Goal: Information Seeking & Learning: Learn about a topic

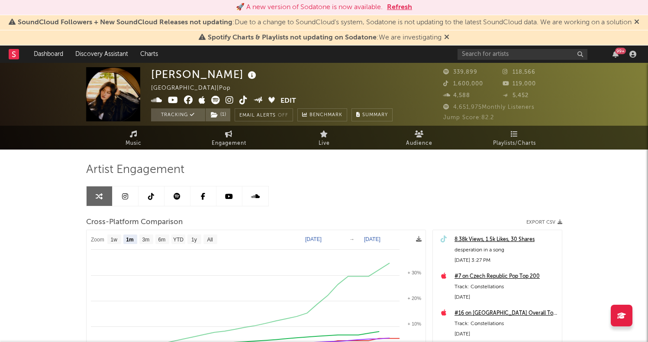
select select "1m"
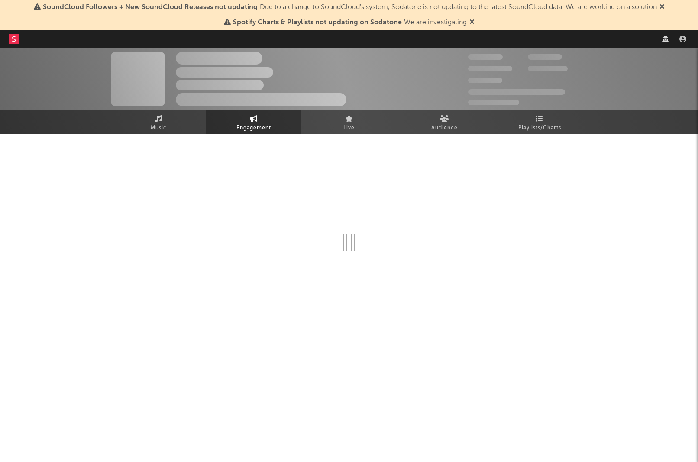
select select "1w"
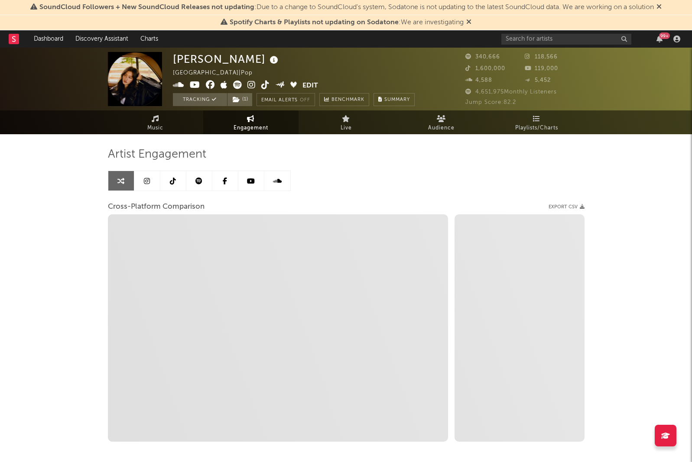
select select "1m"
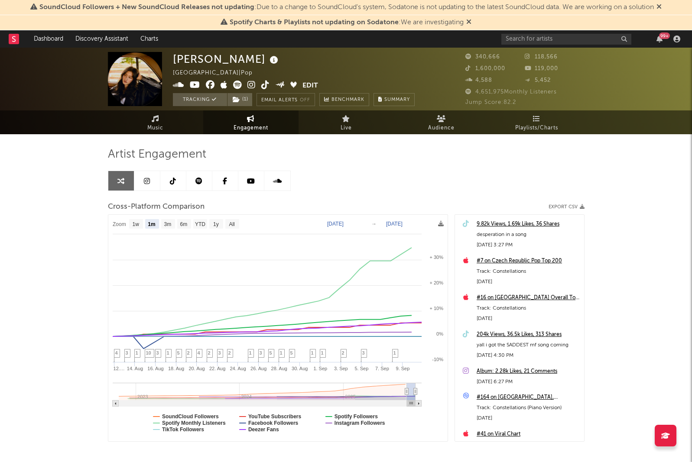
click at [343, 226] on text "[DATE]" at bounding box center [335, 224] width 16 height 6
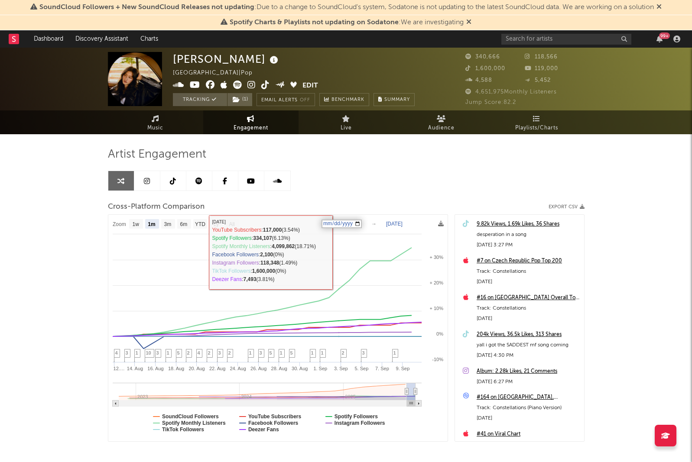
click at [362, 224] on input "[DATE]" at bounding box center [341, 224] width 40 height 9
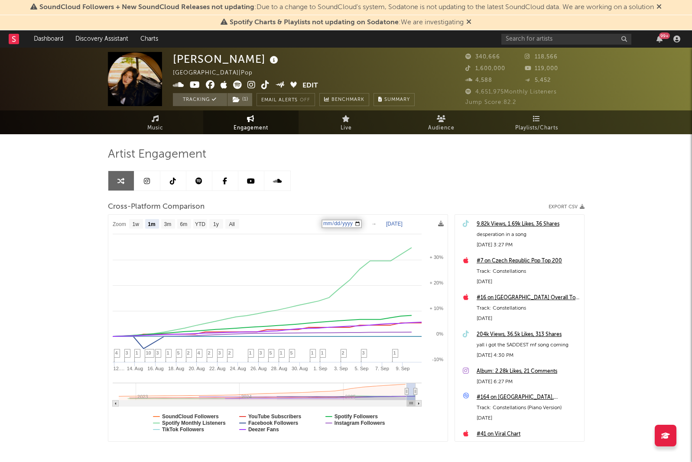
type input "[DATE]"
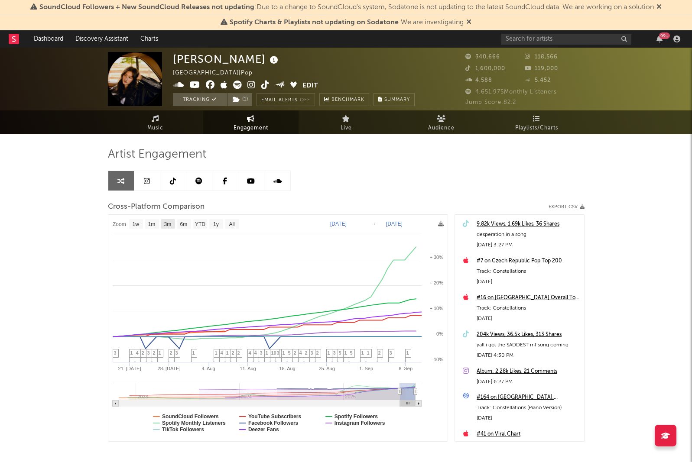
click at [167, 223] on text "3m" at bounding box center [167, 224] width 7 height 6
select select "3m"
type input "[DATE]"
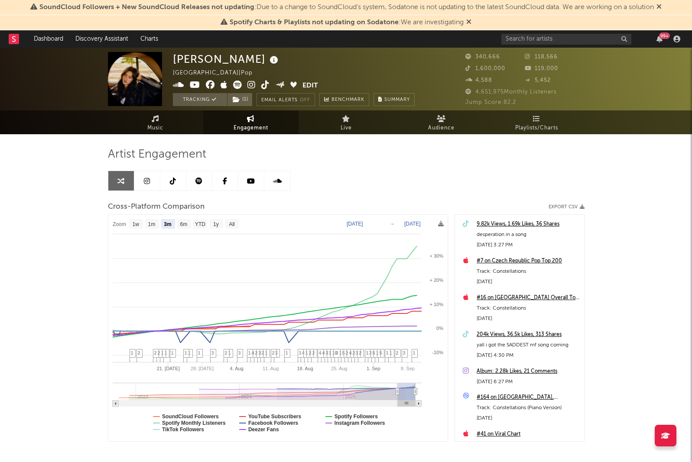
select select "3m"
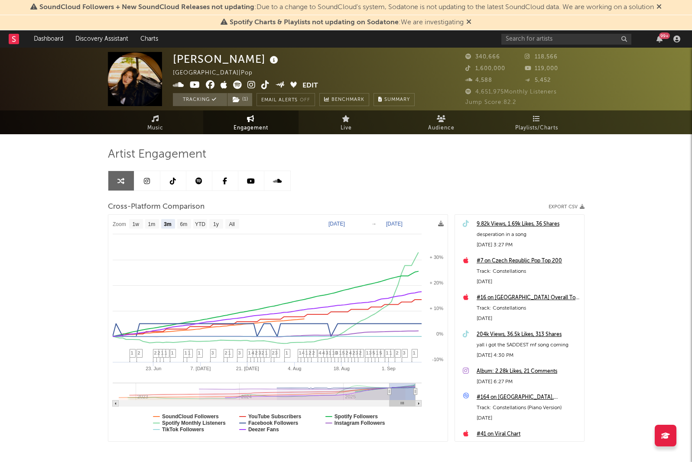
click at [257, 126] on span "Engagement" at bounding box center [250, 128] width 35 height 10
click at [169, 122] on link "Music" at bounding box center [155, 122] width 95 height 24
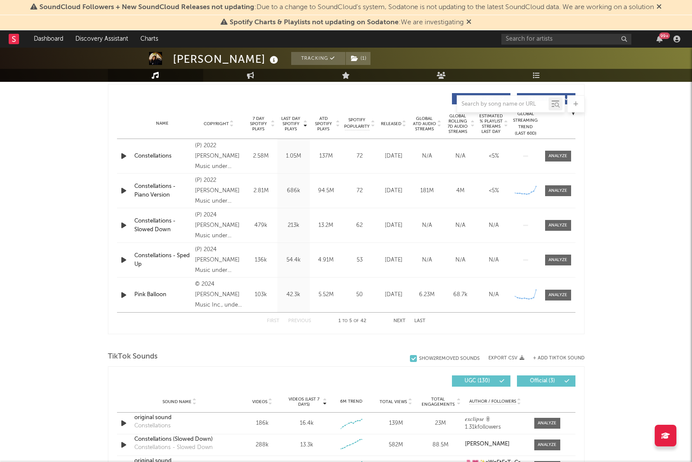
select select "6m"
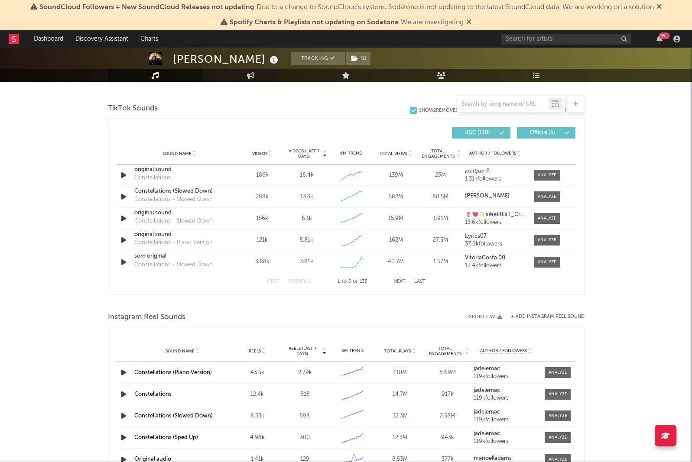
scroll to position [588, 0]
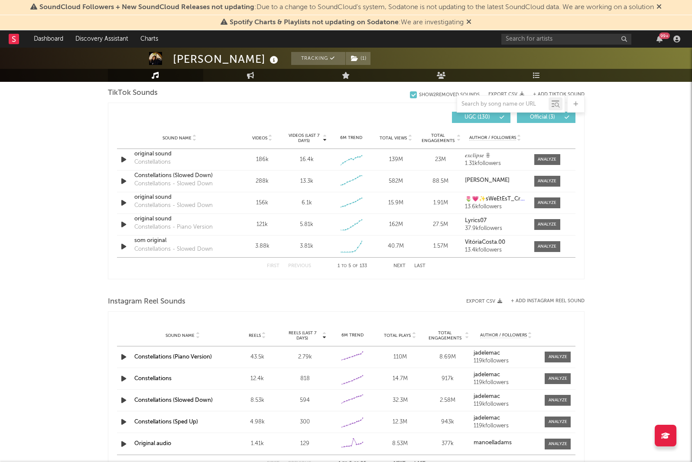
click at [400, 266] on button "Next" at bounding box center [399, 266] width 12 height 5
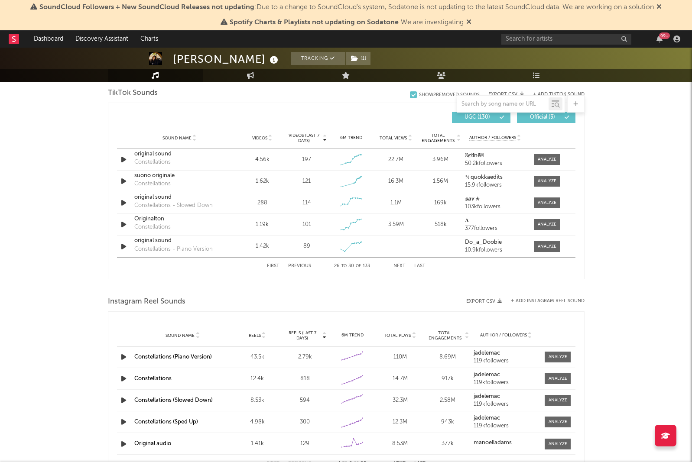
click at [400, 266] on button "Next" at bounding box center [399, 266] width 12 height 5
click at [304, 140] on span "Videos (last 7 days)" at bounding box center [303, 138] width 35 height 10
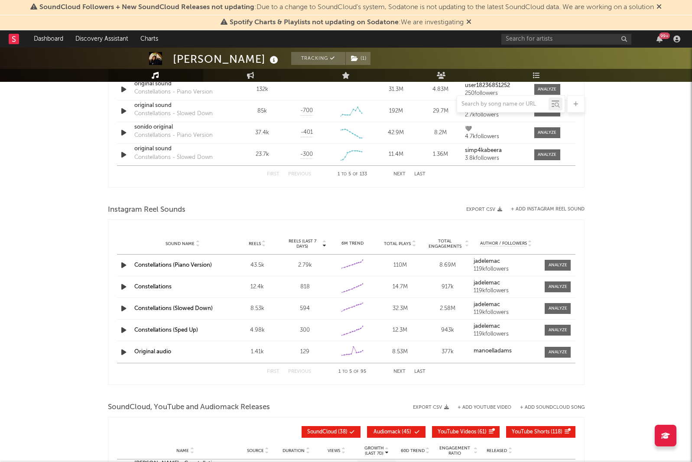
scroll to position [685, 0]
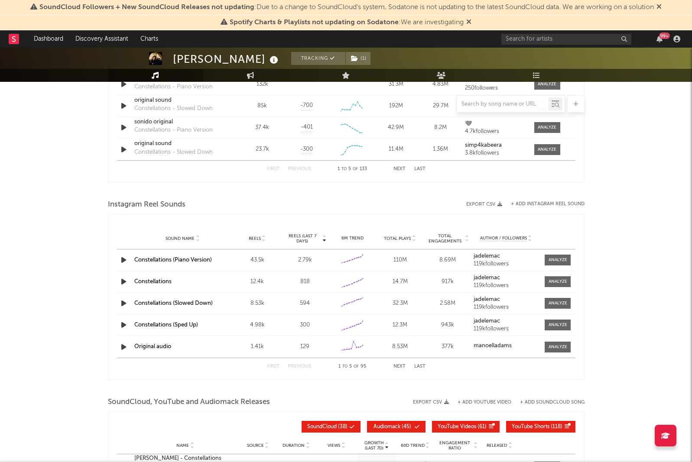
click at [401, 366] on button "Next" at bounding box center [399, 366] width 12 height 5
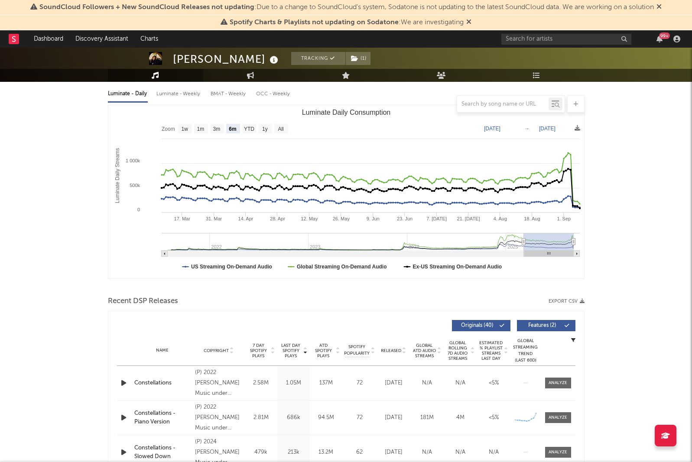
scroll to position [0, 0]
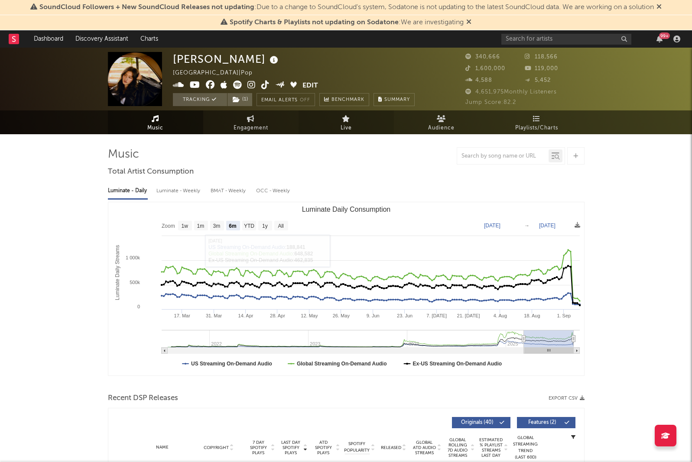
click at [339, 121] on link "Live" at bounding box center [345, 122] width 95 height 24
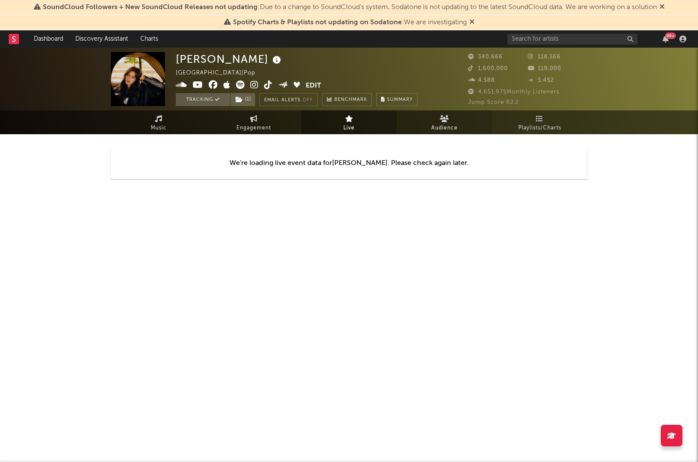
click at [446, 122] on link "Audience" at bounding box center [444, 122] width 95 height 24
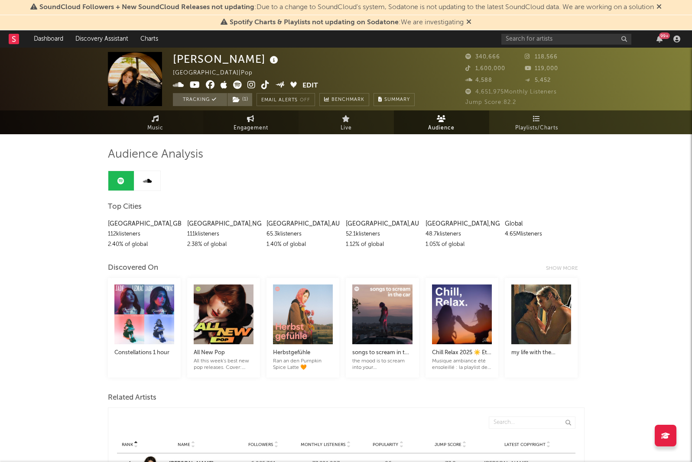
click at [246, 123] on span "Engagement" at bounding box center [250, 128] width 35 height 10
select select "1w"
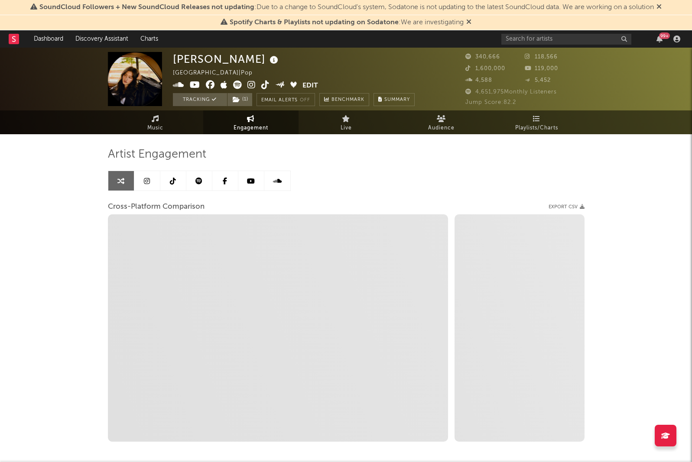
scroll to position [40, 0]
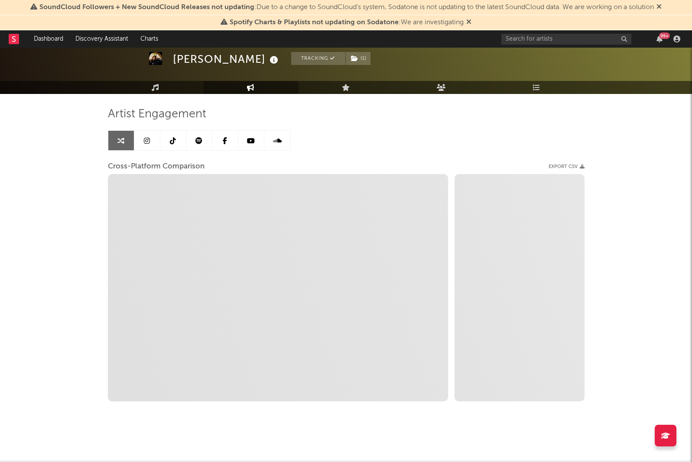
select select "1m"
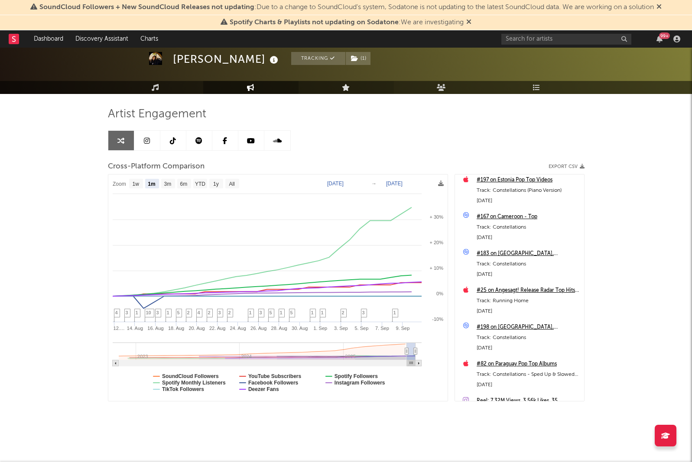
scroll to position [0, 0]
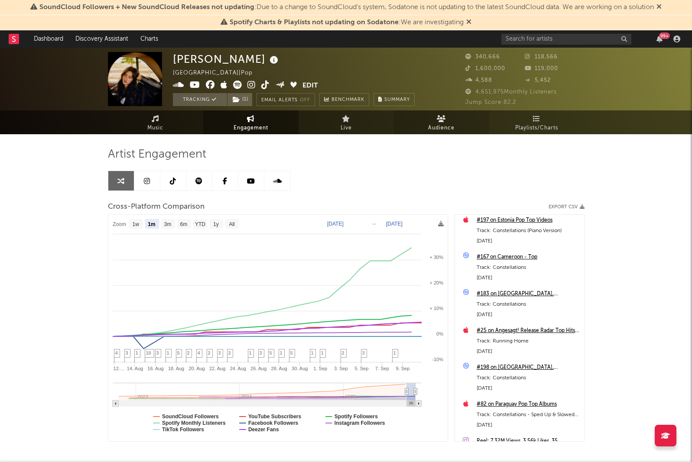
click at [450, 125] on span "Audience" at bounding box center [441, 128] width 26 height 10
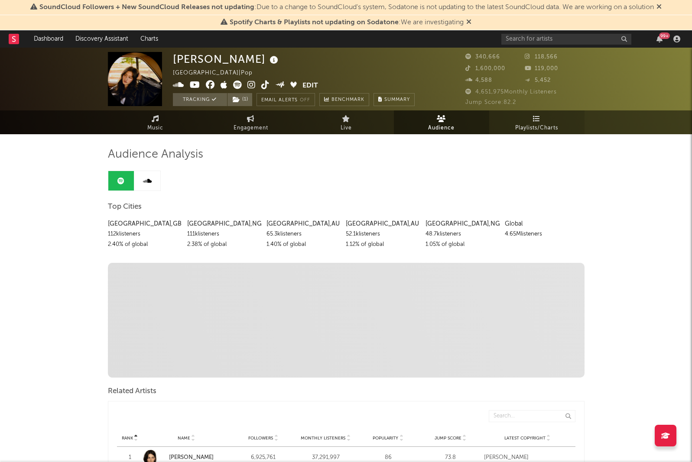
click at [534, 133] on span "Playlists/Charts" at bounding box center [536, 128] width 43 height 10
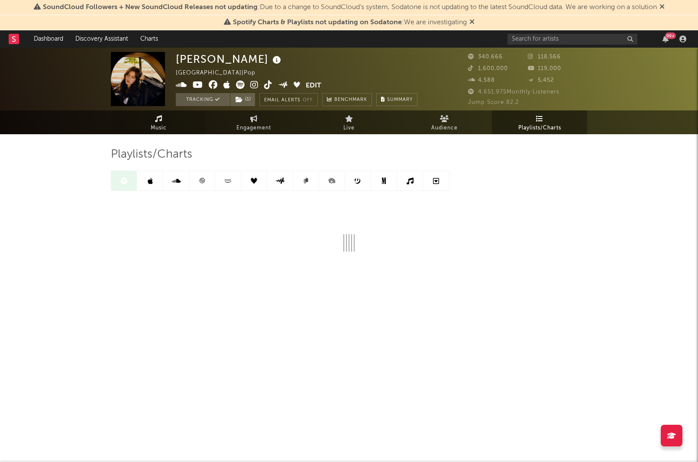
click at [159, 129] on span "Music" at bounding box center [159, 128] width 16 height 10
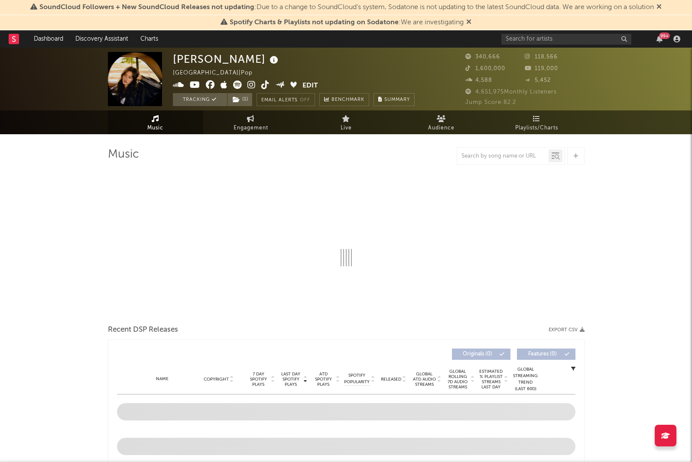
select select "6m"
